Goal: Task Accomplishment & Management: Manage account settings

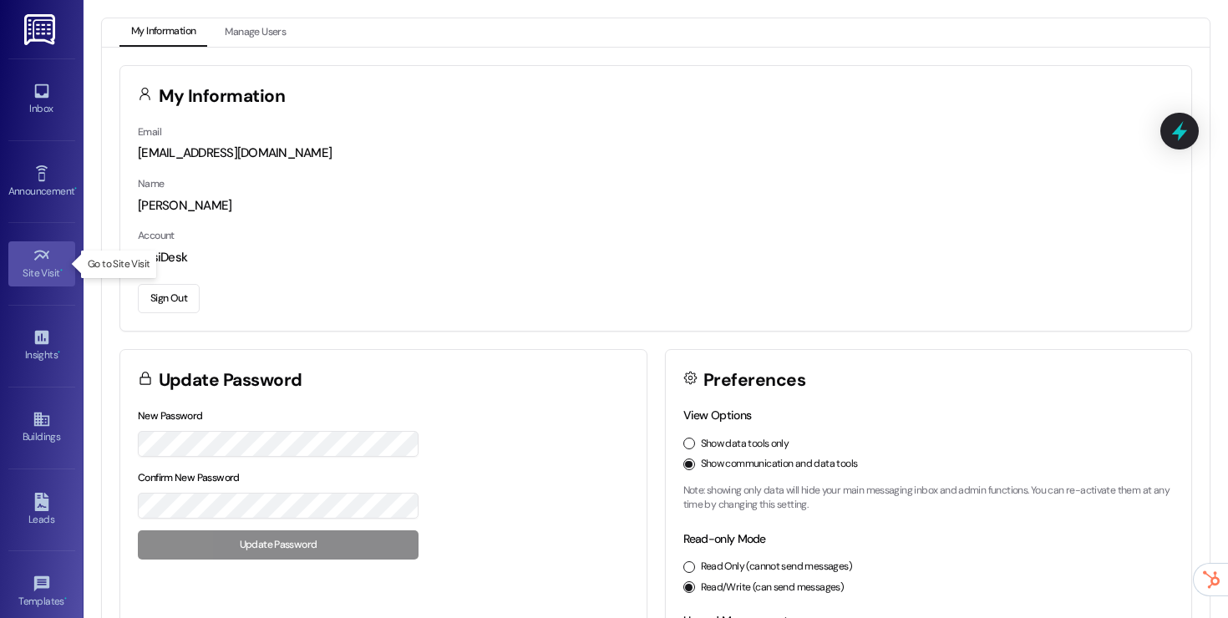
click at [33, 247] on icon at bounding box center [42, 255] width 18 height 18
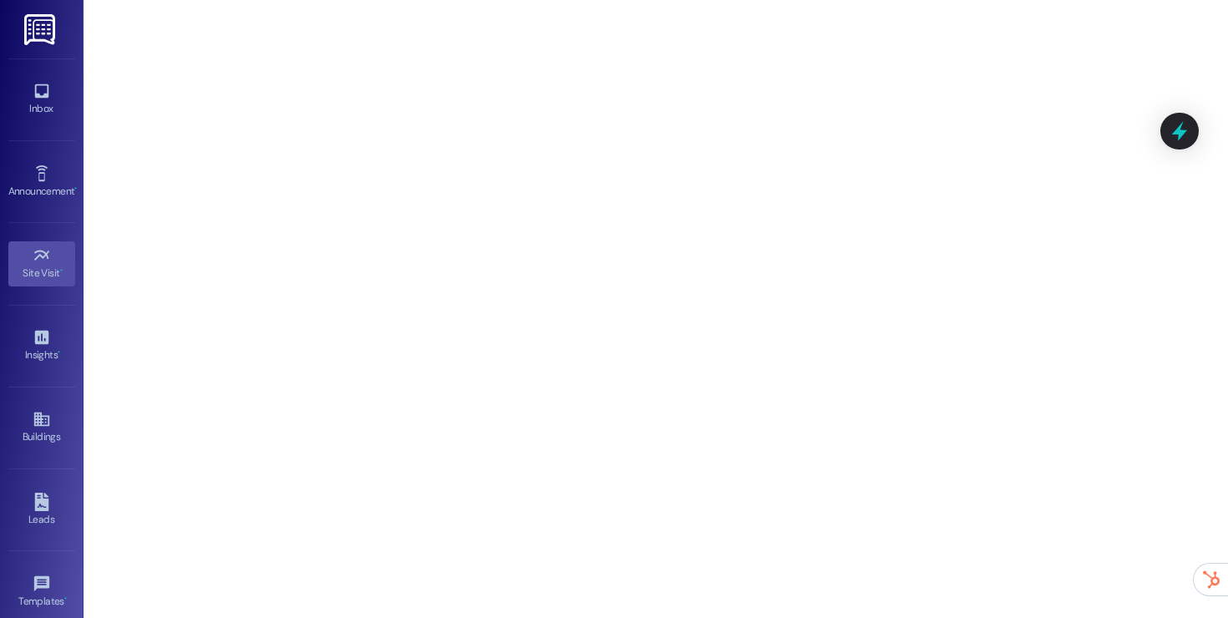
drag, startPoint x: 1222, startPoint y: 76, endPoint x: 1227, endPoint y: 365, distance: 289.1
click at [1227, 367] on body "Inbox Go to Inbox Announcement • Send A Text Announcement Site Visit • Go to Si…" at bounding box center [614, 309] width 1228 height 618
drag, startPoint x: 1222, startPoint y: 134, endPoint x: 1205, endPoint y: -12, distance: 146.3
click at [1205, 0] on html "Inbox Go to Inbox Announcement • Send A Text Announcement Site Visit • Go to Si…" at bounding box center [614, 309] width 1228 height 618
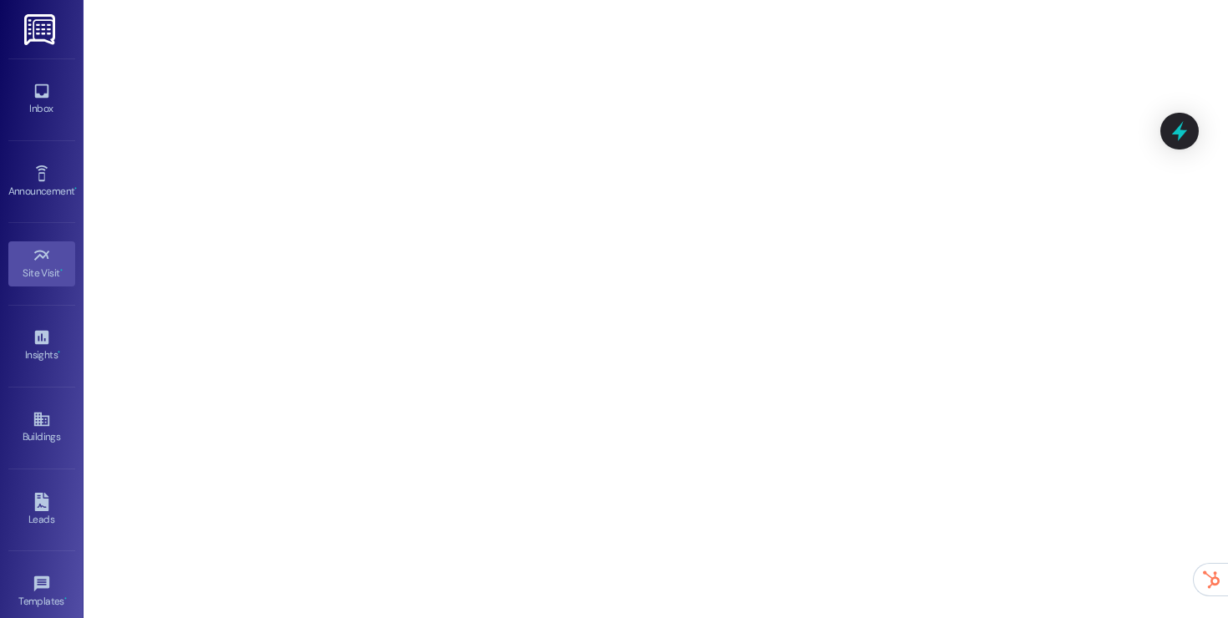
drag, startPoint x: 1220, startPoint y: 89, endPoint x: 1181, endPoint y: -34, distance: 129.0
click at [1181, 0] on html "Inbox Go to Inbox Announcement • Send A Text Announcement Site Visit • Go to Si…" at bounding box center [614, 309] width 1228 height 618
click at [1184, 130] on icon at bounding box center [1180, 132] width 20 height 26
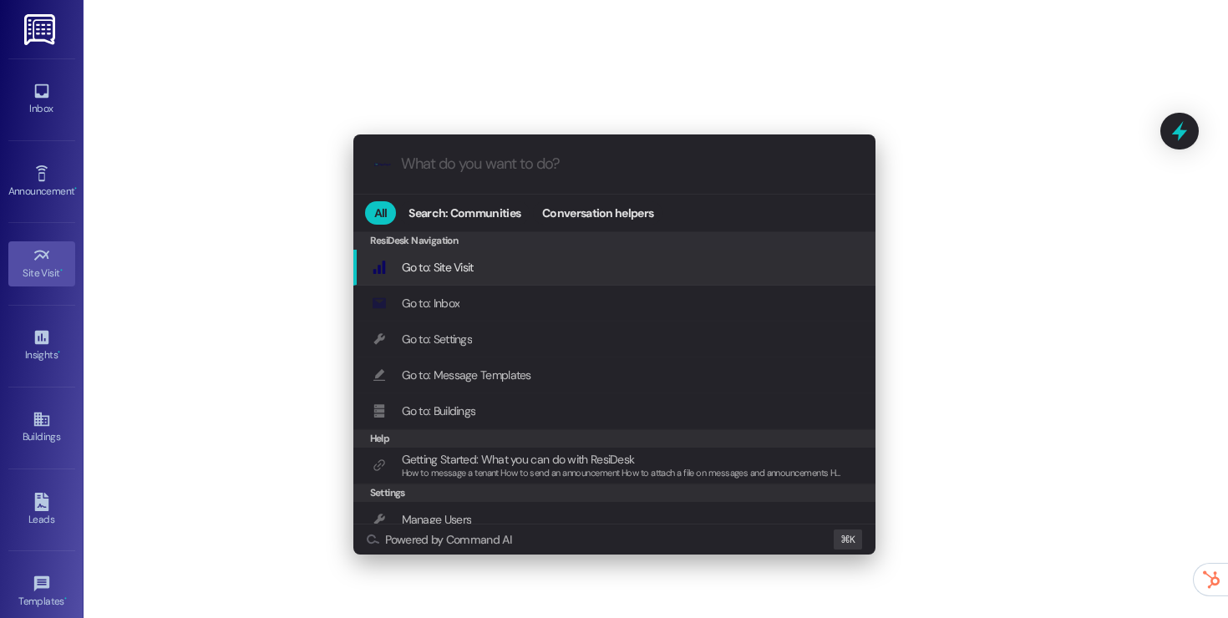
click at [607, 68] on div ".cls-1{fill:#0a055f;}.cls-2{fill:#0cc4c4;} resideskLogoBlueOrange All Search: C…" at bounding box center [614, 309] width 1228 height 618
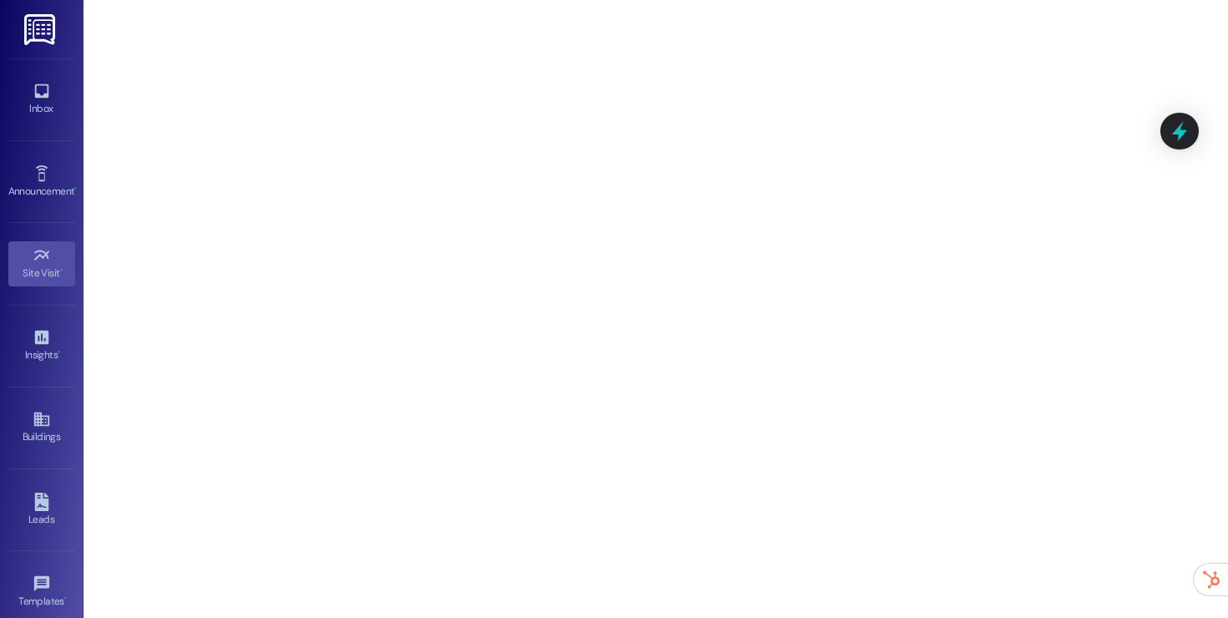
scroll to position [179, 0]
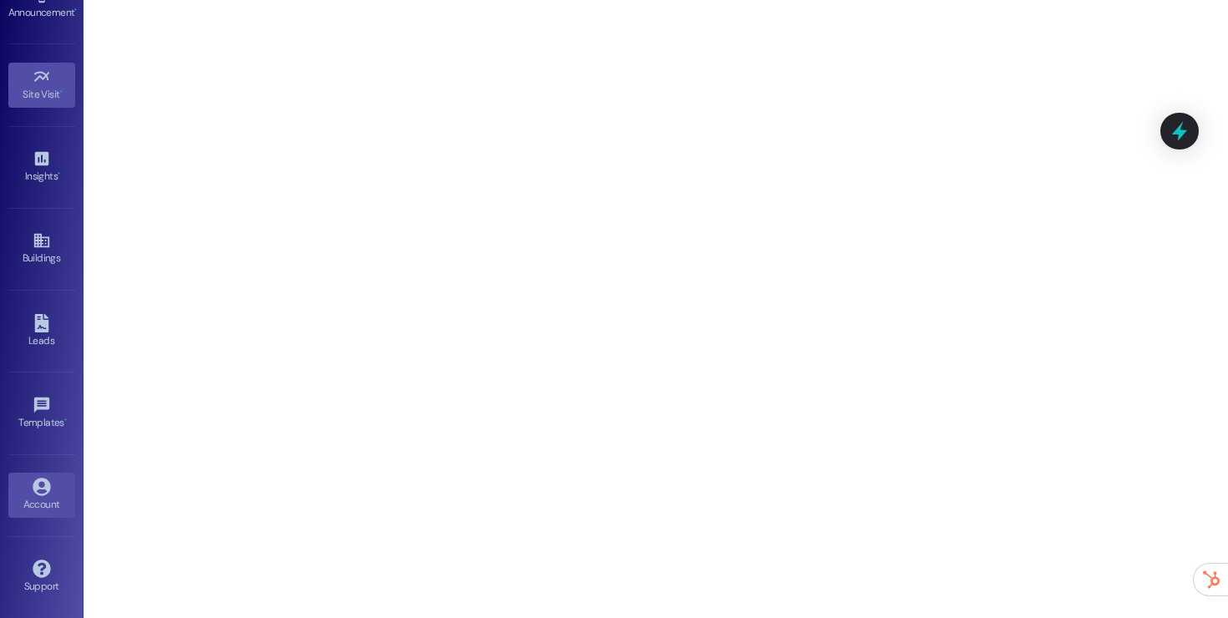
click at [33, 484] on icon at bounding box center [42, 487] width 18 height 18
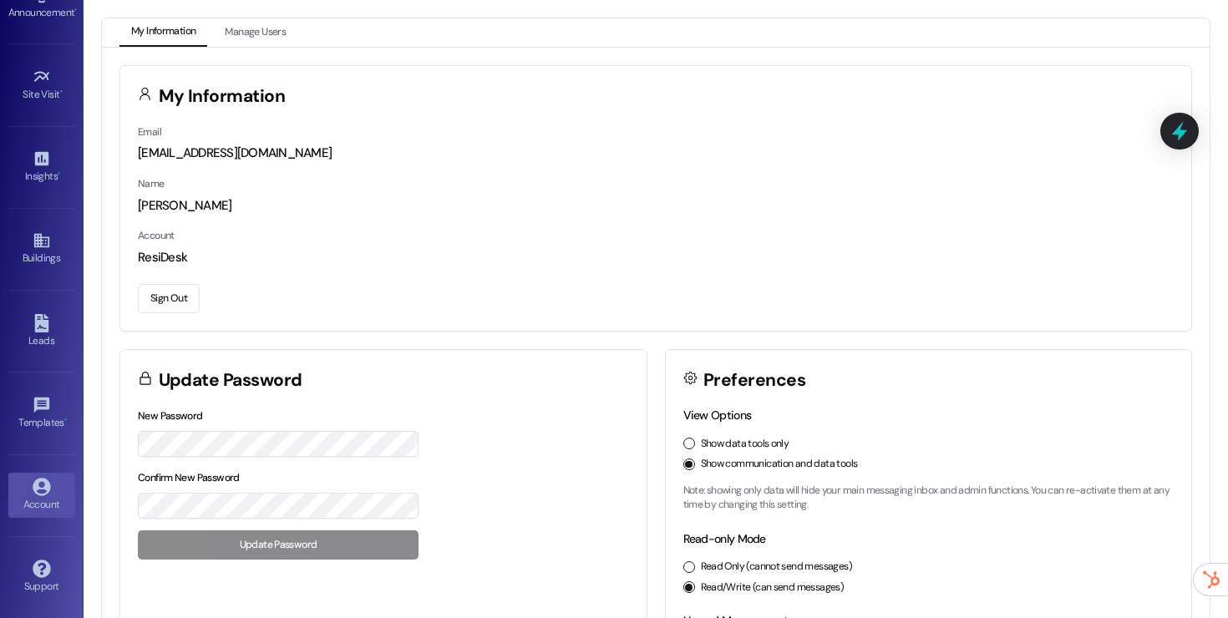
click at [180, 293] on button "Sign Out" at bounding box center [169, 298] width 62 height 29
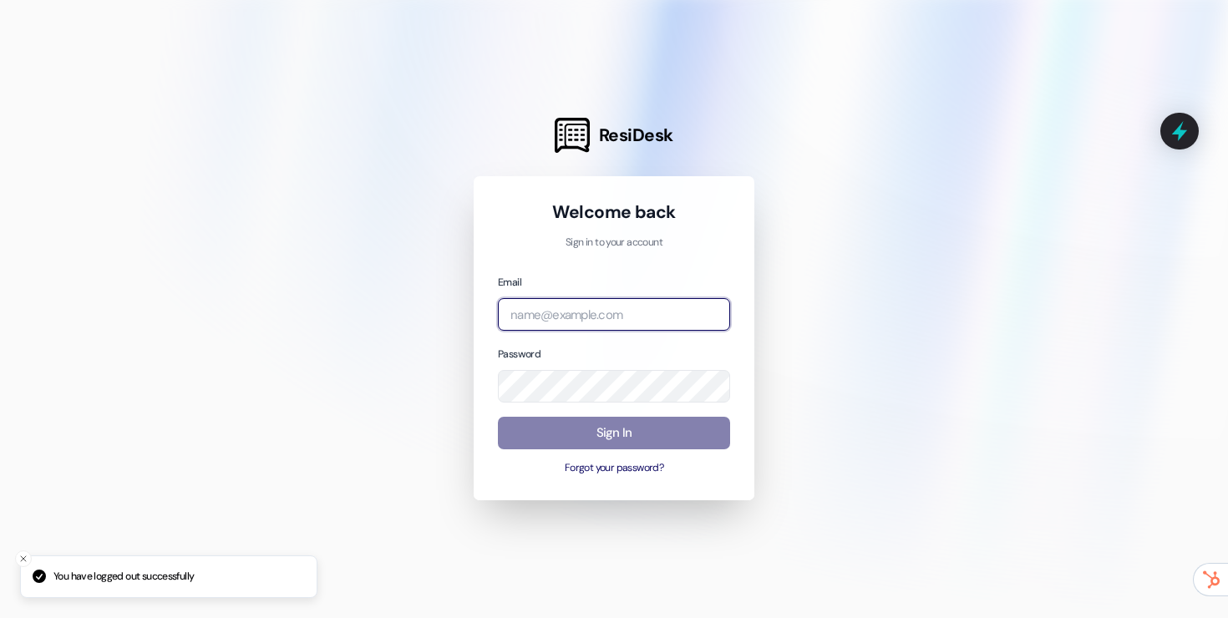
click at [613, 307] on input "email" at bounding box center [614, 314] width 232 height 33
type input "automated-surveys-affinityproperty@affinityproperty.com"
